Goal: Navigation & Orientation: Find specific page/section

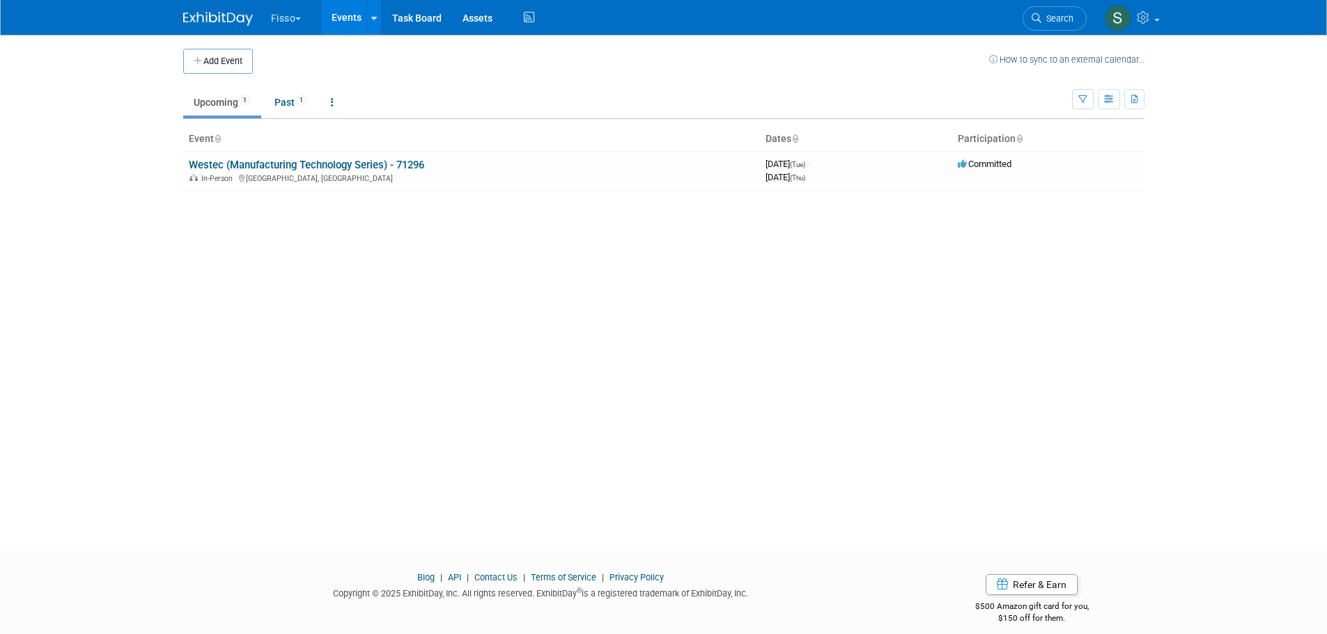
click at [285, 14] on button "Fisso" at bounding box center [294, 15] width 49 height 31
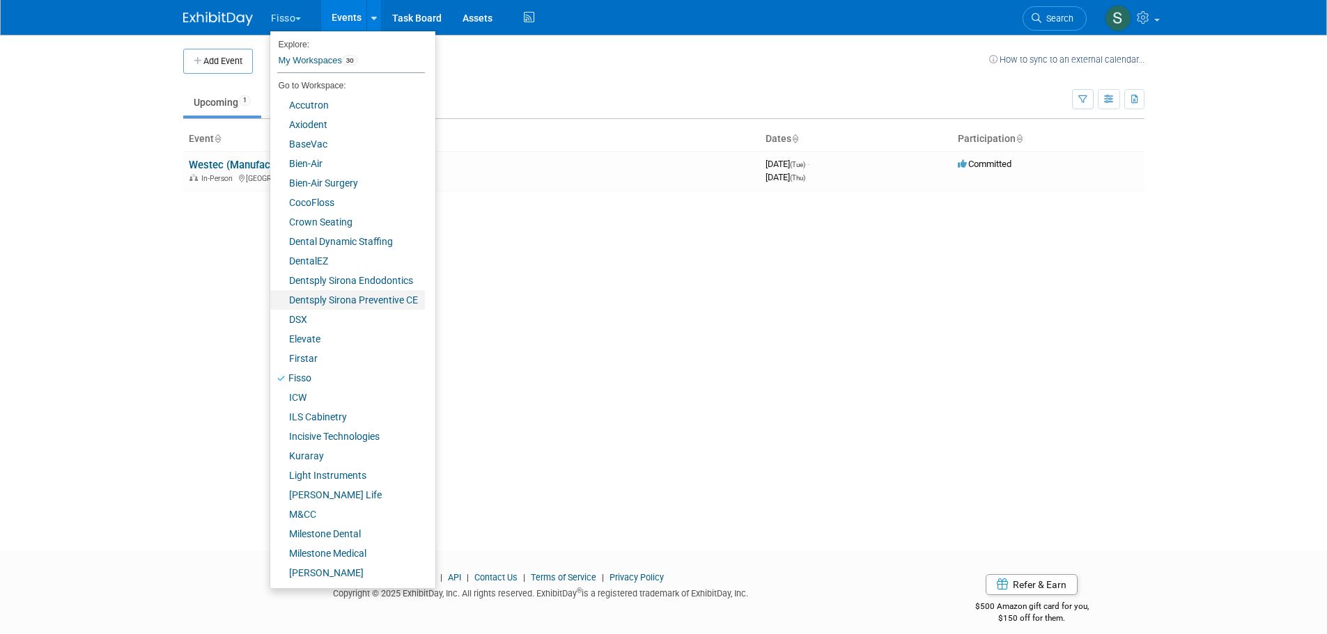
click at [343, 295] on link "Dentsply Sirona Preventive CE" at bounding box center [347, 299] width 155 height 19
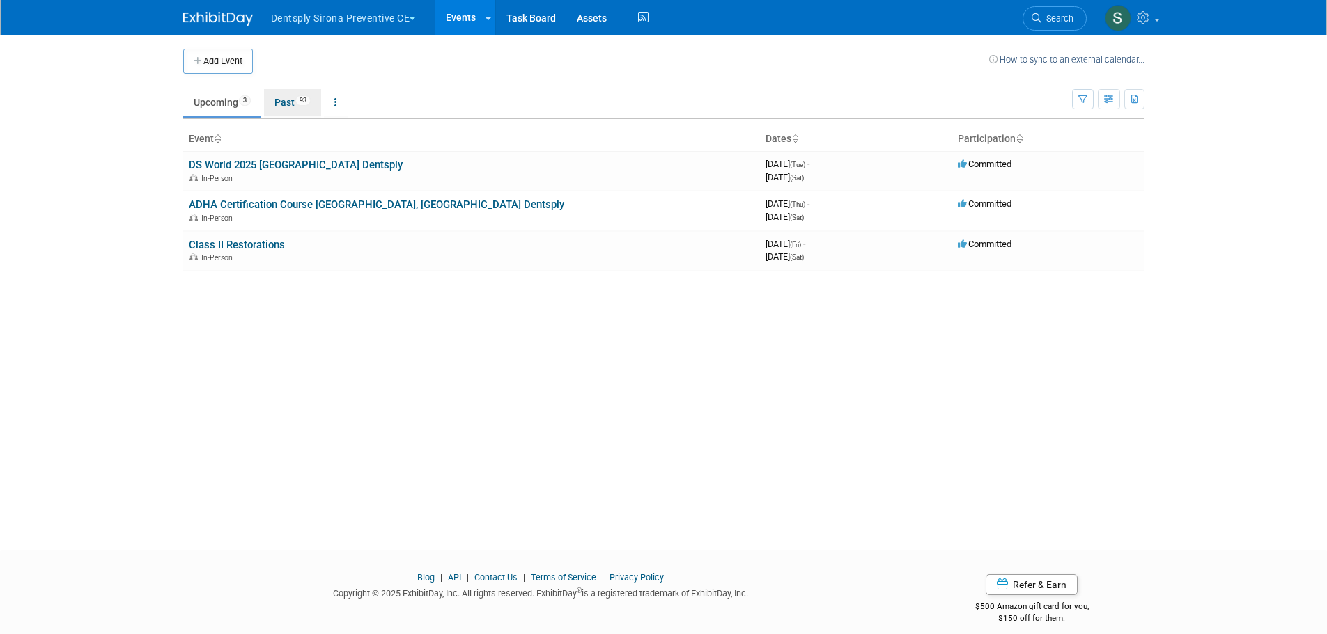
click at [286, 95] on link "Past 93" at bounding box center [292, 102] width 57 height 26
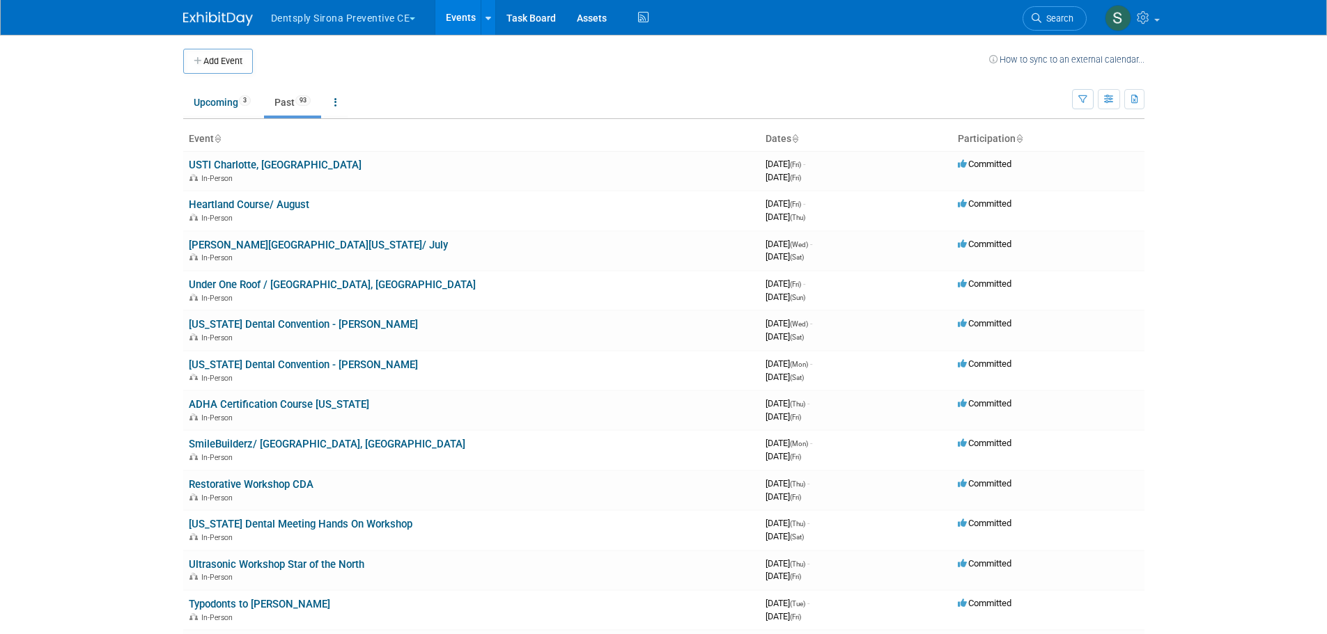
click at [290, 203] on link "Heartland Course/ August" at bounding box center [249, 204] width 120 height 13
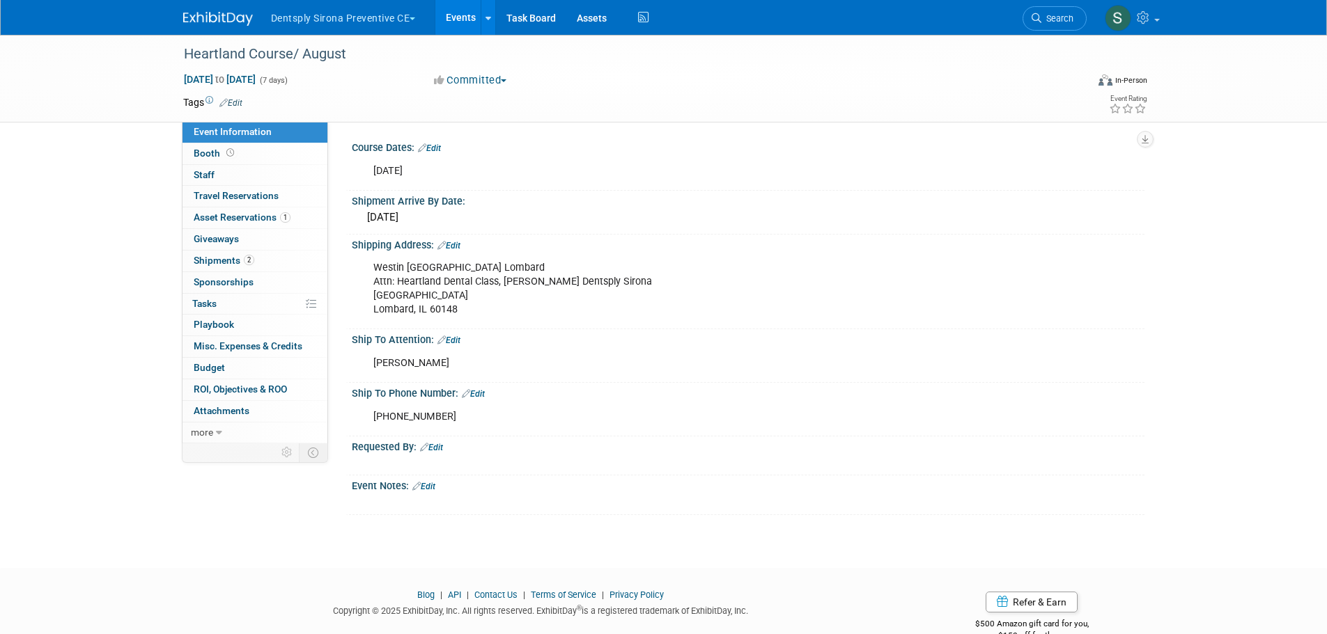
click at [377, 18] on button "Dentsply Sirona Preventive CE" at bounding box center [352, 15] width 164 height 31
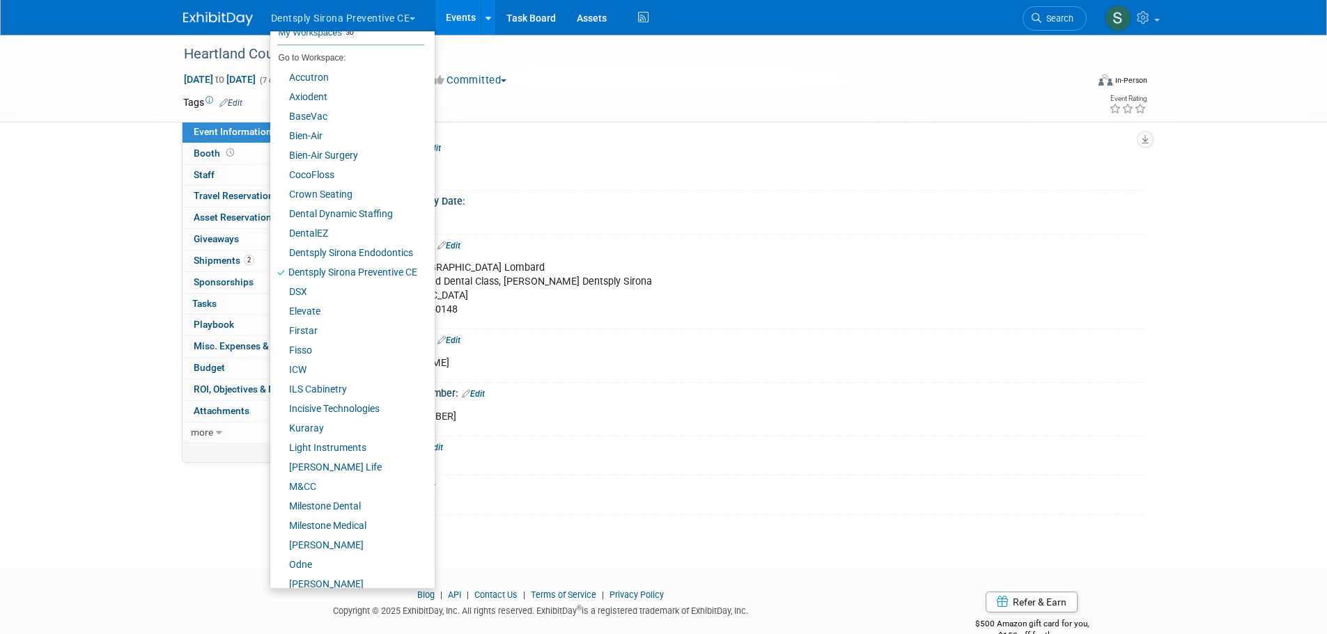
scroll to position [97, 0]
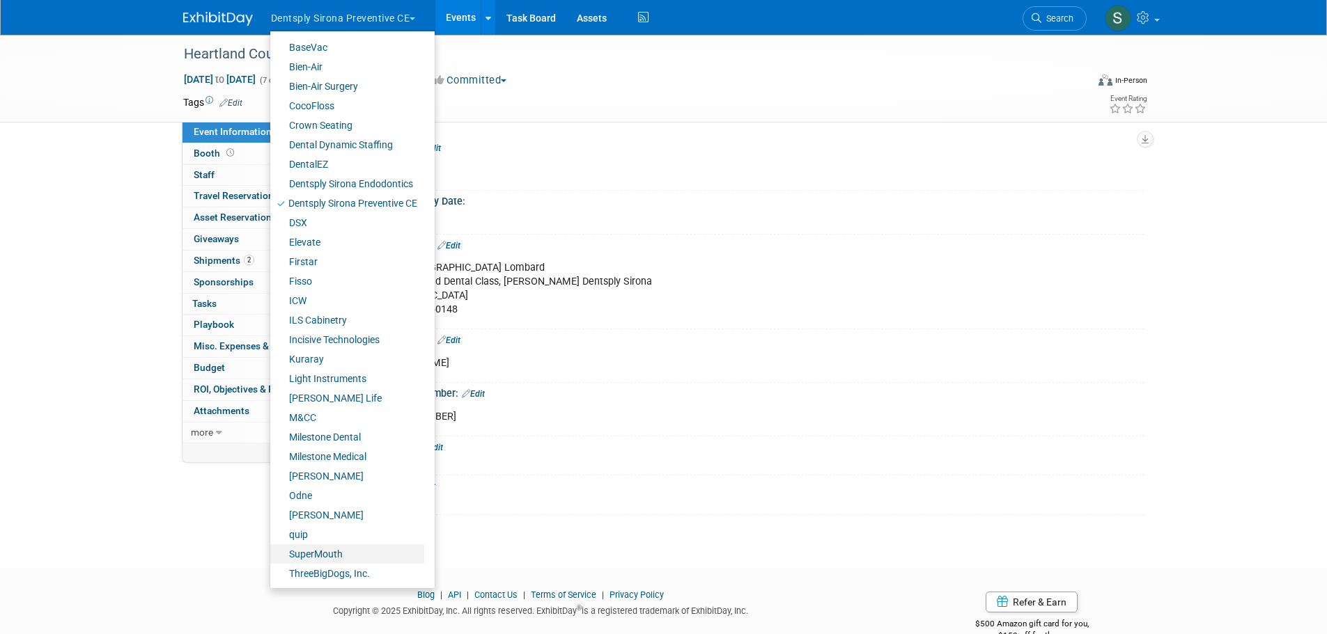
click at [326, 545] on link "SuperMouth" at bounding box center [347, 554] width 154 height 19
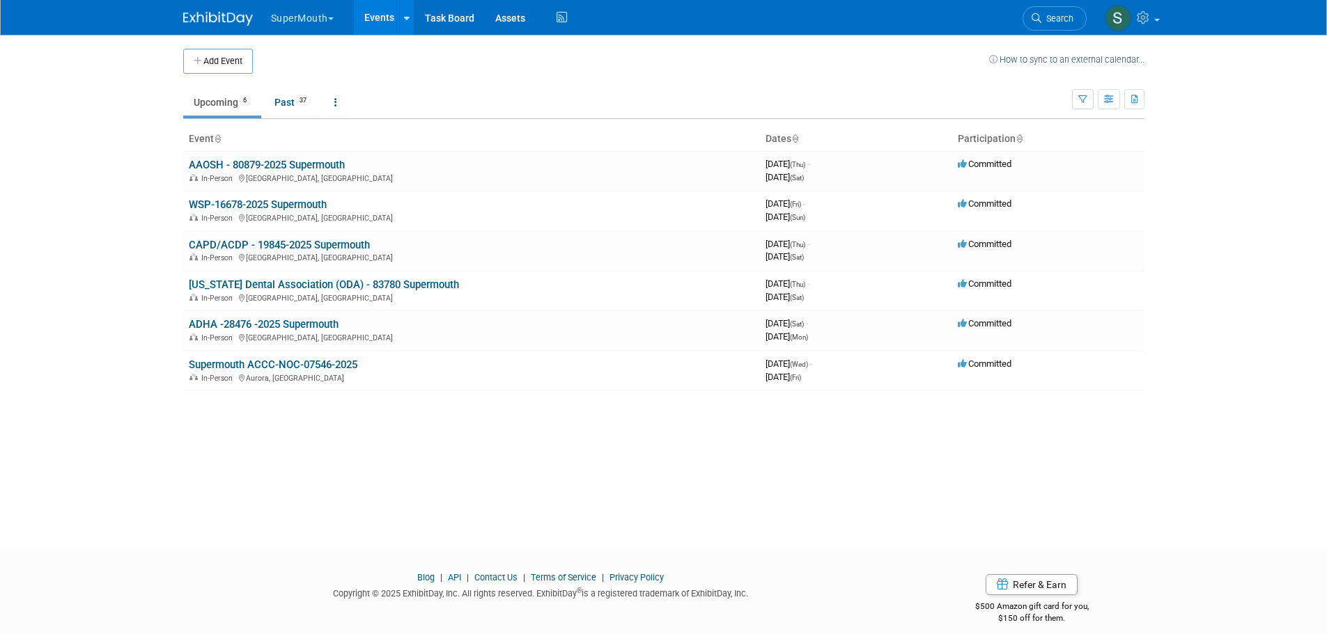
click at [263, 159] on link "AAOSH - 80879-2025 Supermouth" at bounding box center [267, 165] width 156 height 13
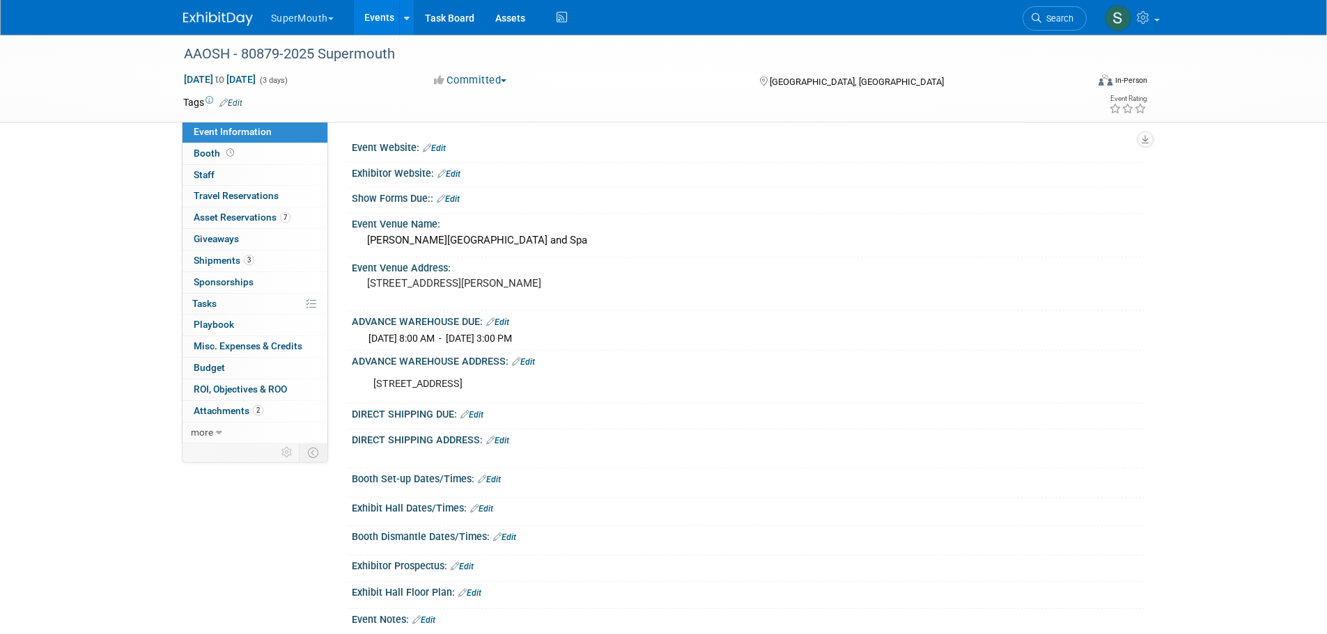
click at [247, 267] on link "3 Shipments 3" at bounding box center [254, 261] width 145 height 21
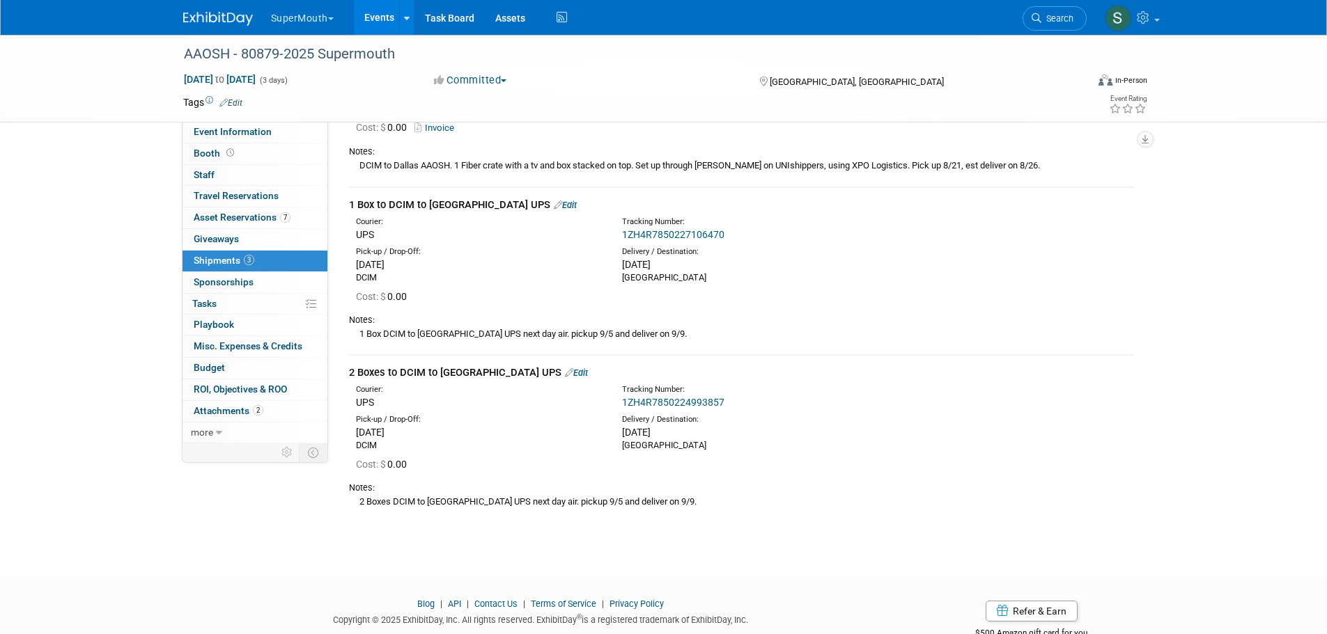
scroll to position [162, 0]
click at [386, 15] on link "Events" at bounding box center [379, 17] width 51 height 35
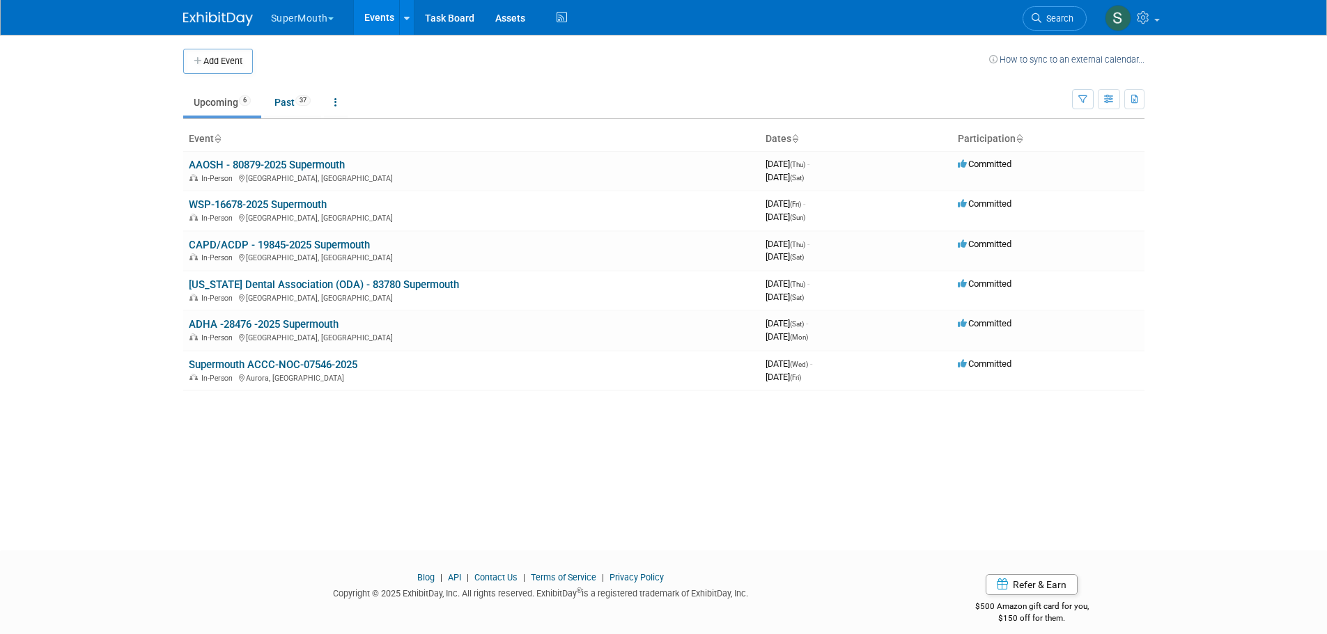
click at [304, 165] on link "AAOSH - 80879-2025 Supermouth" at bounding box center [267, 165] width 156 height 13
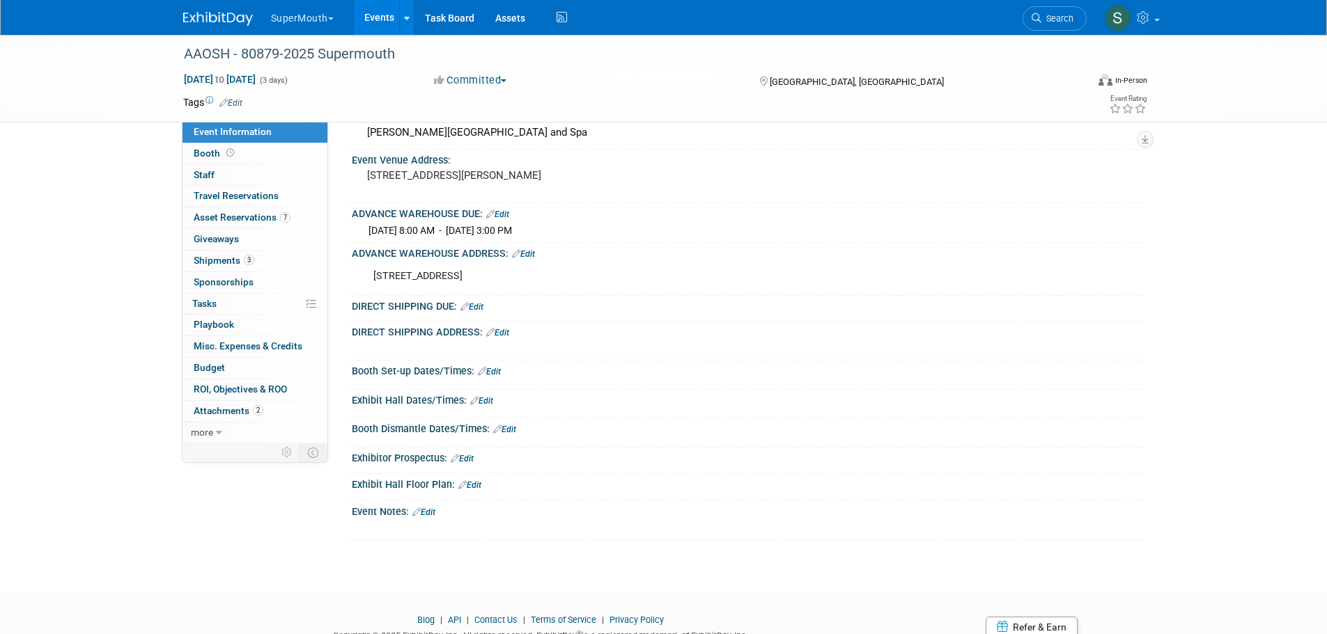
scroll to position [116, 0]
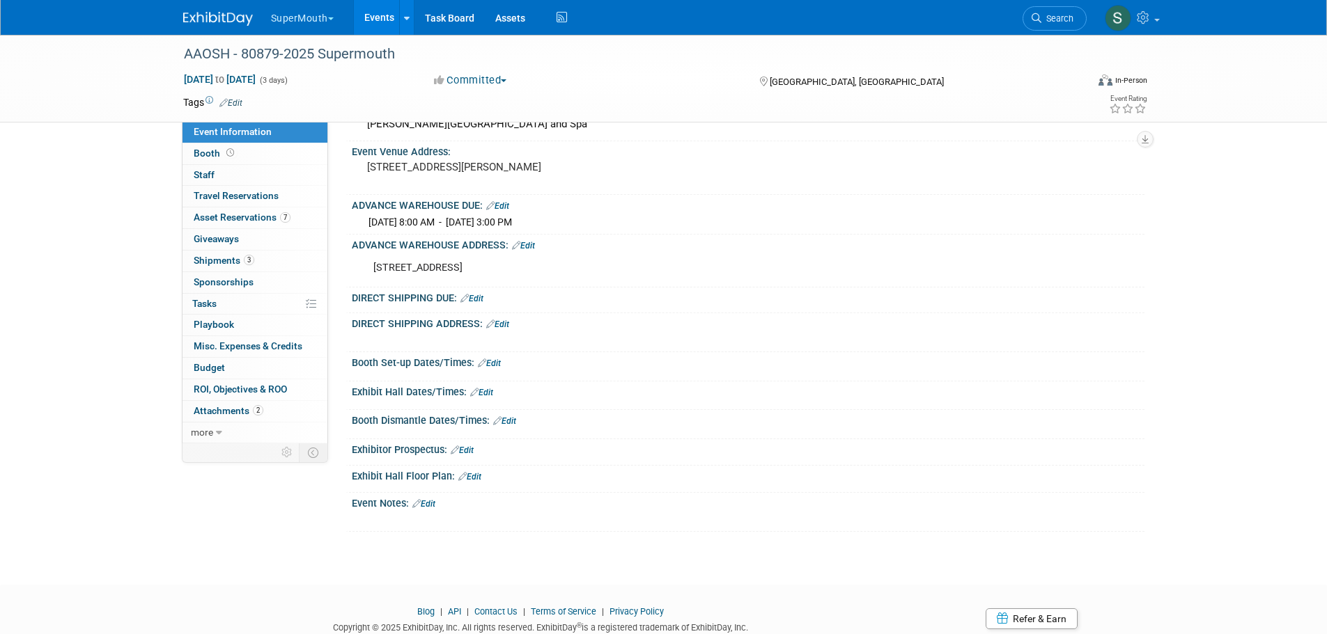
click at [375, 9] on link "Events" at bounding box center [379, 17] width 51 height 35
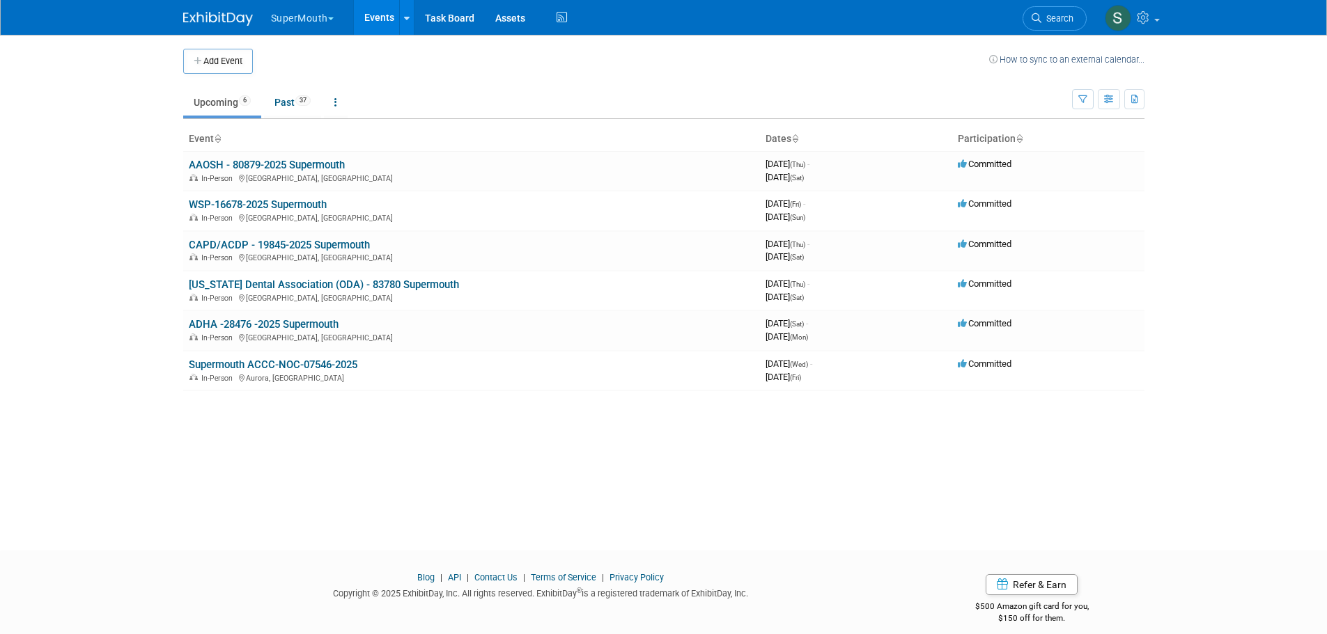
click at [309, 201] on link "WSP-16678-2025 Supermouth" at bounding box center [258, 204] width 138 height 13
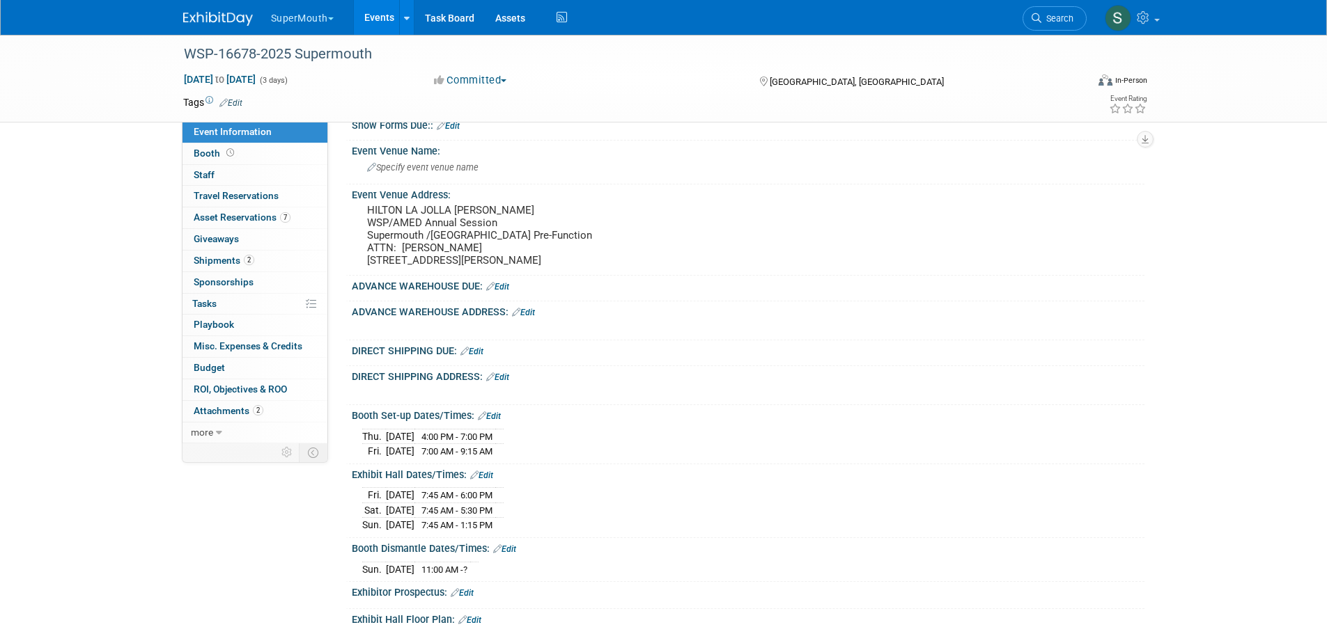
scroll to position [209, 0]
